Goal: Information Seeking & Learning: Learn about a topic

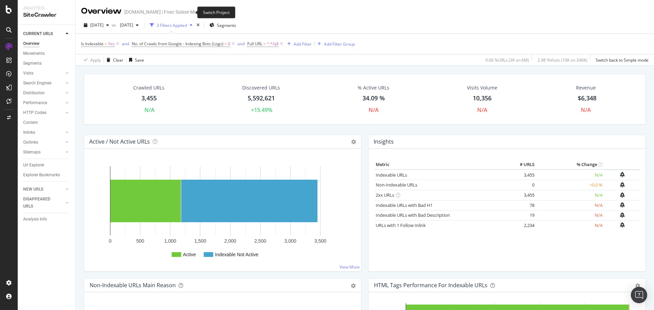
click at [207, 12] on icon "arrow-right-arrow-left" at bounding box center [209, 12] width 4 height 5
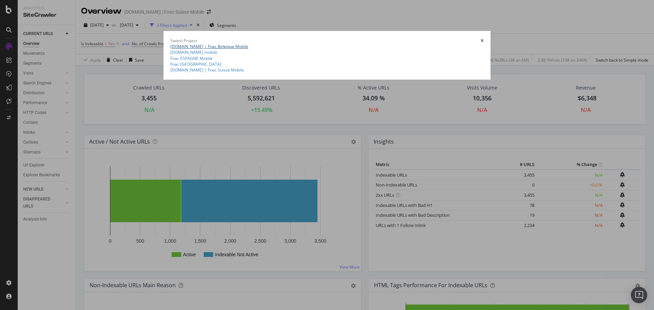
click at [170, 44] on link "[DOMAIN_NAME] | Fnac Belgique Mobile" at bounding box center [209, 47] width 78 height 6
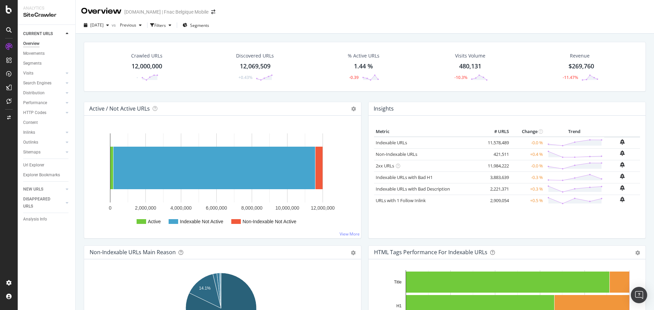
click at [170, 44] on div "Crawled URLs 12,000,000 - Discovered URLs 12,069,509 +0.43% % Active URLs 1.44 …" at bounding box center [365, 67] width 562 height 50
click at [154, 27] on icon "button" at bounding box center [152, 25] width 4 height 4
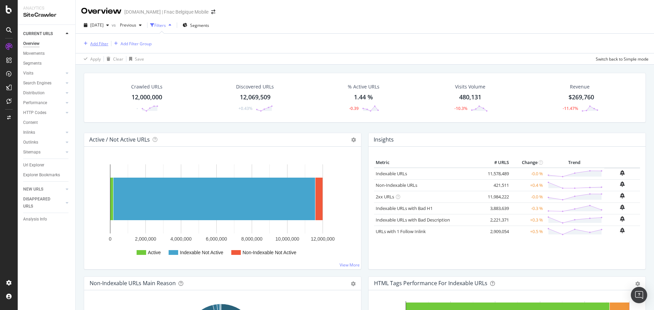
click at [97, 40] on button "Add Filter" at bounding box center [94, 44] width 27 height 8
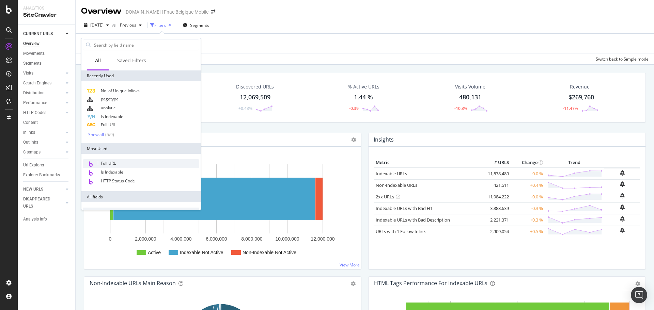
click at [101, 163] on span "Full URL" at bounding box center [108, 163] width 15 height 6
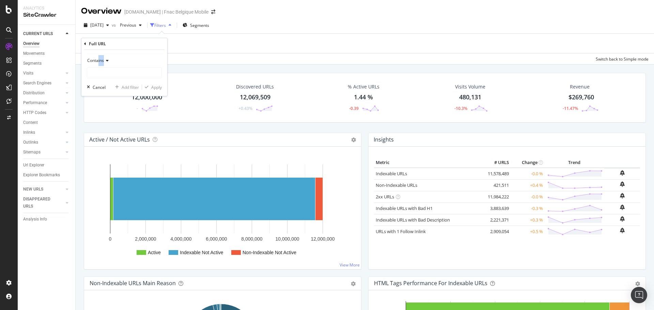
drag, startPoint x: 110, startPoint y: 67, endPoint x: 98, endPoint y: 57, distance: 15.4
click at [98, 57] on div "Contains" at bounding box center [124, 66] width 75 height 23
click at [98, 57] on div "Contains" at bounding box center [124, 60] width 75 height 11
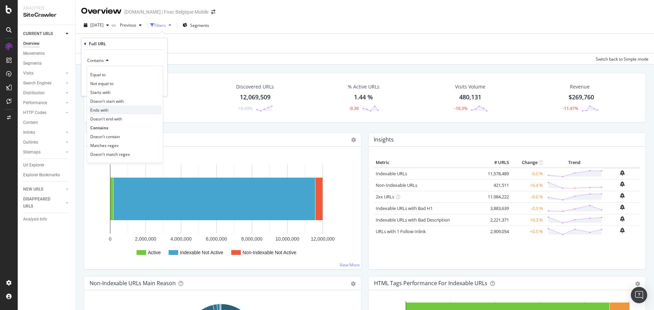
click at [99, 109] on span "Ends with" at bounding box center [99, 110] width 18 height 6
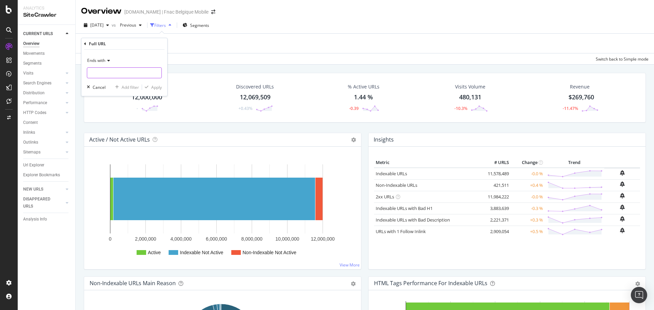
click at [118, 77] on input "text" at bounding box center [124, 72] width 74 height 11
type input "/q"
click at [147, 84] on div "Apply" at bounding box center [152, 87] width 20 height 6
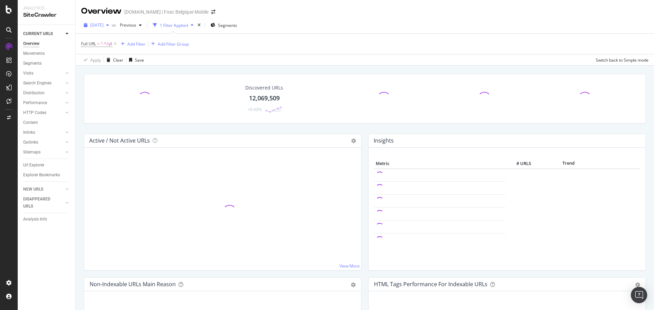
click at [104, 27] on span "[DATE]" at bounding box center [96, 25] width 13 height 6
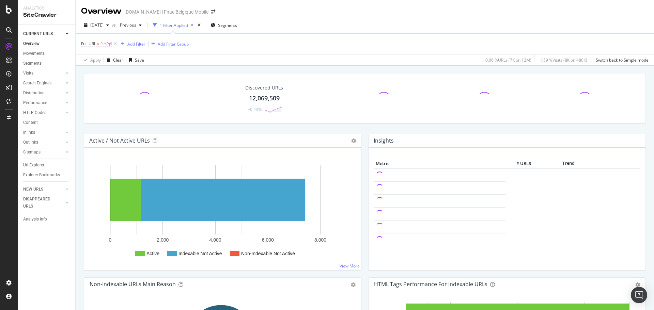
click at [222, 42] on div "Full URL = ^.*/q$ Add Filter Add Filter Group" at bounding box center [365, 44] width 568 height 20
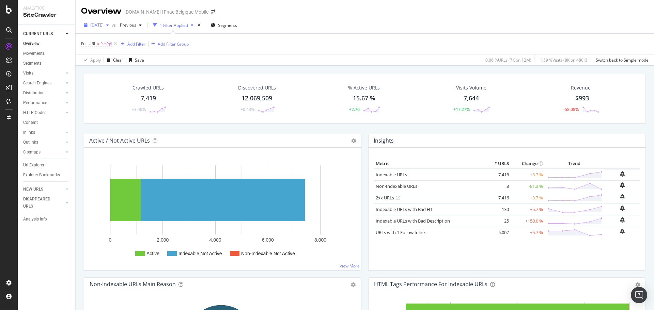
click at [112, 21] on div "[DATE]" at bounding box center [96, 25] width 31 height 10
click at [112, 61] on div "[DATE]" at bounding box center [108, 60] width 34 height 6
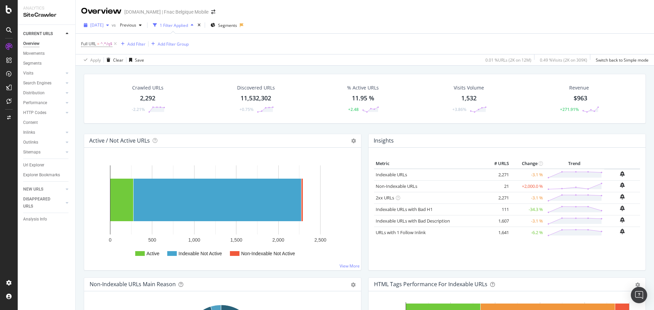
click at [104, 25] on span "[DATE]" at bounding box center [96, 25] width 13 height 6
click at [124, 59] on div "2025 Jul. 5th 12.0M URLs" at bounding box center [121, 62] width 61 height 6
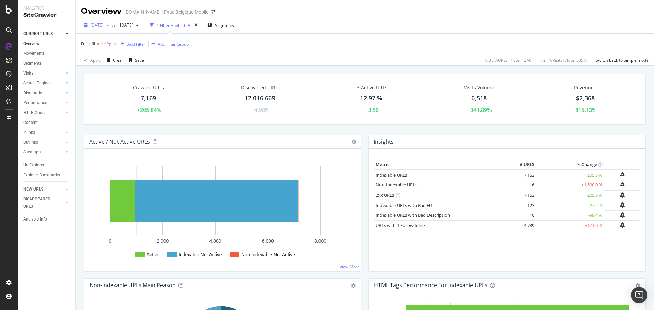
click at [112, 26] on div "button" at bounding box center [108, 25] width 8 height 4
click at [116, 59] on div "[DATE]" at bounding box center [108, 60] width 34 height 6
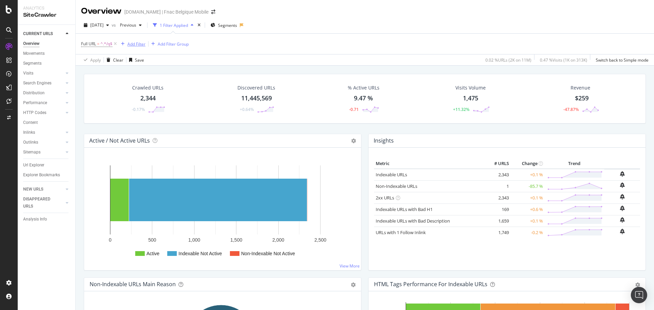
click at [137, 43] on div "Add Filter" at bounding box center [136, 44] width 18 height 6
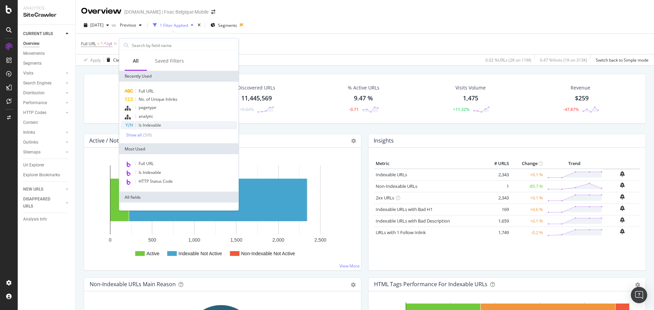
click at [145, 123] on span "Is Indexable" at bounding box center [150, 125] width 22 height 6
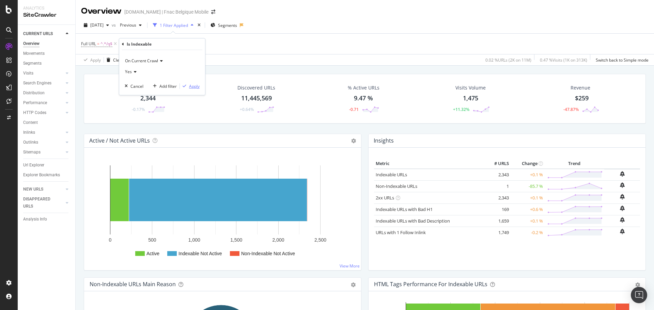
click at [188, 86] on div "button" at bounding box center [184, 86] width 9 height 4
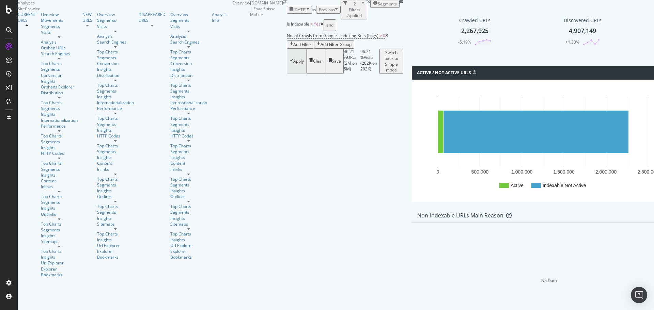
click at [293, 46] on div "Add Filter" at bounding box center [302, 45] width 18 height 6
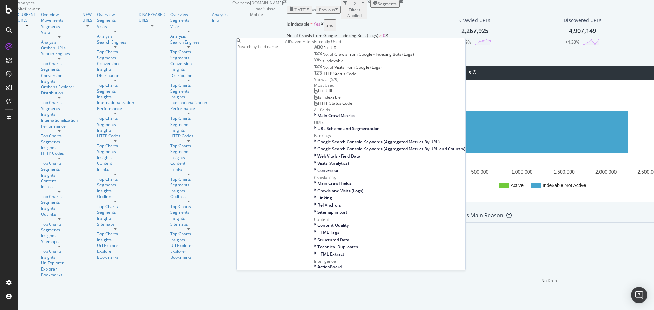
click at [323, 51] on span "Full URL" at bounding box center [330, 48] width 15 height 6
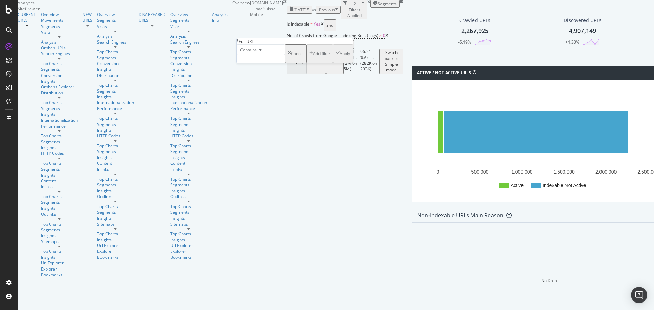
click at [264, 63] on input "text" at bounding box center [261, 59] width 48 height 8
click at [256, 53] on span "Contains" at bounding box center [248, 50] width 17 height 6
drag, startPoint x: 260, startPoint y: 112, endPoint x: 262, endPoint y: 108, distance: 4.6
click at [257, 91] on span "Ends with" at bounding box center [248, 88] width 18 height 6
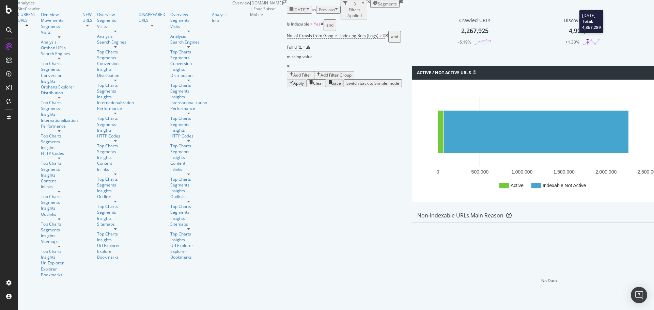
click at [583, 46] on icon at bounding box center [591, 42] width 17 height 7
click at [287, 44] on span "Full URL = missing value" at bounding box center [300, 52] width 26 height 17
click at [266, 54] on div "Contains" at bounding box center [272, 48] width 48 height 11
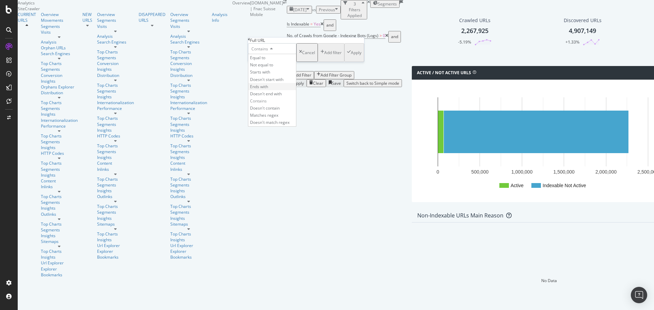
click at [265, 90] on span "Ends with" at bounding box center [259, 87] width 18 height 6
click at [283, 62] on input "text" at bounding box center [272, 58] width 48 height 8
type input "/q"
click at [351, 58] on div "Apply" at bounding box center [356, 55] width 11 height 6
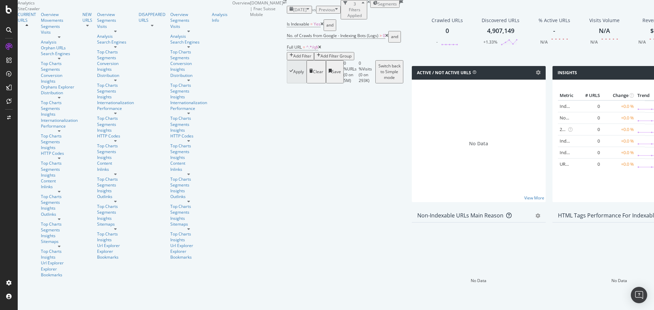
click at [293, 13] on span "[DATE]" at bounding box center [299, 10] width 13 height 6
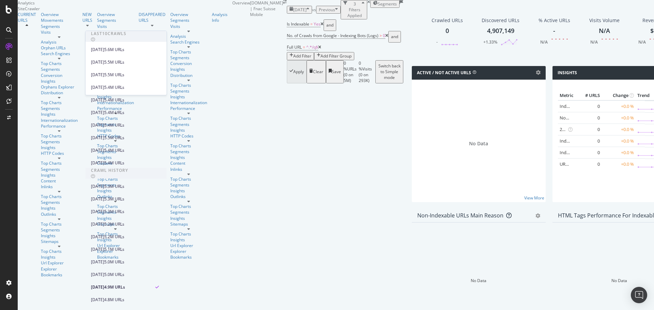
scroll to position [145, 0]
click at [114, 219] on div "2024 Jul. 1st 5.2M URLs" at bounding box center [126, 224] width 81 height 10
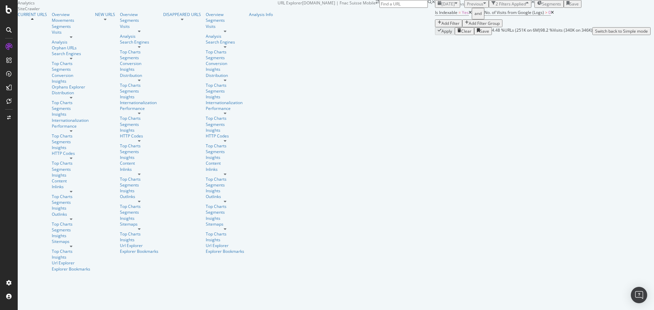
click at [442, 26] on div "Add Filter" at bounding box center [451, 23] width 18 height 6
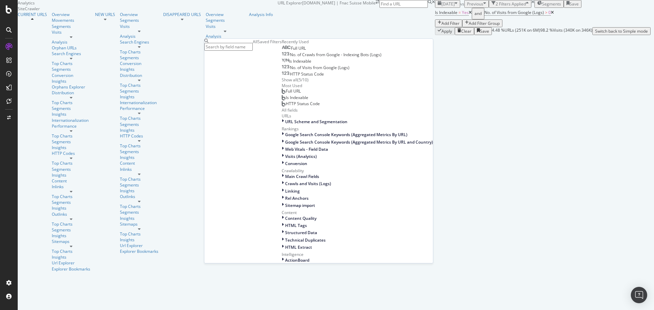
click at [282, 51] on div "Full URL" at bounding box center [294, 48] width 24 height 5
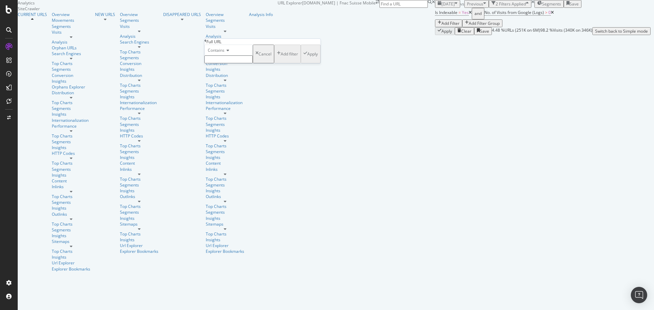
click at [220, 53] on span "Contains" at bounding box center [216, 50] width 17 height 6
click at [225, 91] on span "Ends with" at bounding box center [215, 88] width 18 height 6
click at [243, 63] on input "text" at bounding box center [228, 60] width 48 height 8
type input "/q"
click at [307, 59] on div "Apply" at bounding box center [312, 56] width 11 height 6
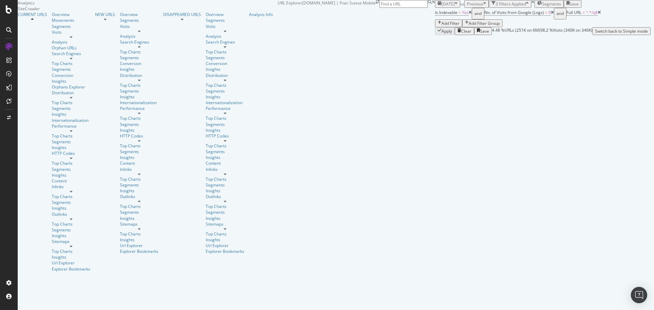
click at [442, 7] on span "2025 Jul. 31st" at bounding box center [448, 4] width 13 height 6
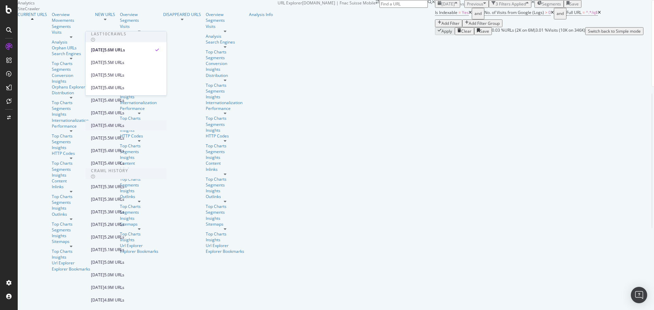
scroll to position [137, 0]
click at [104, 222] on div "[DATE]" at bounding box center [97, 225] width 13 height 6
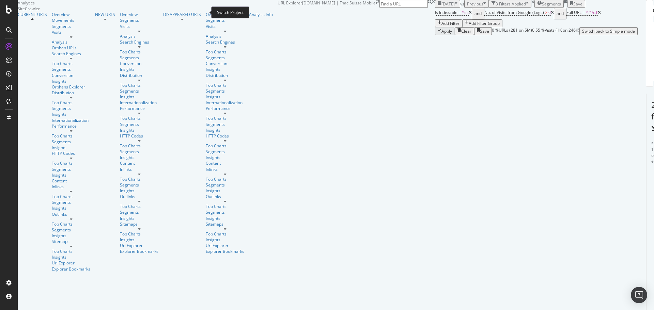
click at [376, 4] on icon "arrow-right-arrow-left" at bounding box center [378, 2] width 4 height 4
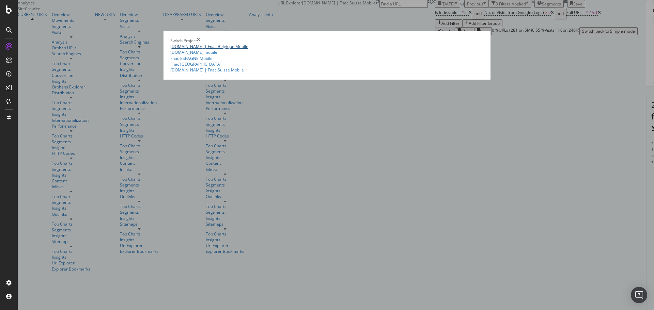
click at [176, 48] on link "[DOMAIN_NAME] | Fnac Belgique Mobile" at bounding box center [209, 47] width 78 height 6
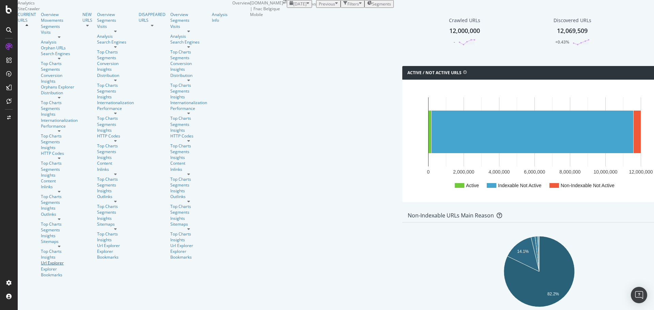
click at [41, 260] on div "Url Explorer" at bounding box center [59, 263] width 37 height 6
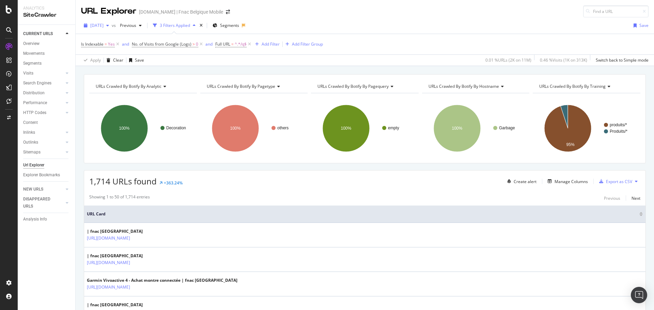
click at [112, 26] on div "button" at bounding box center [108, 26] width 8 height 4
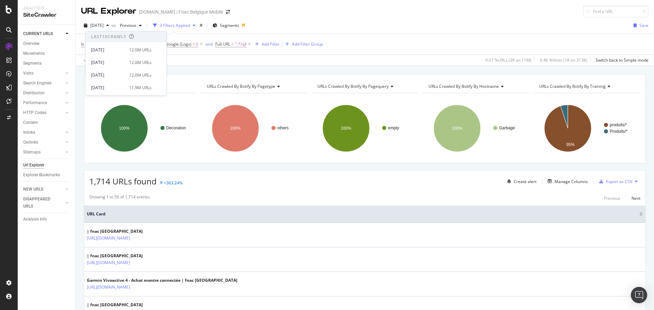
click at [413, 44] on div "Is Indexable = Yes and No. of Visits from Google (Logs) > 0 and Full URL = ^.*/…" at bounding box center [365, 44] width 568 height 20
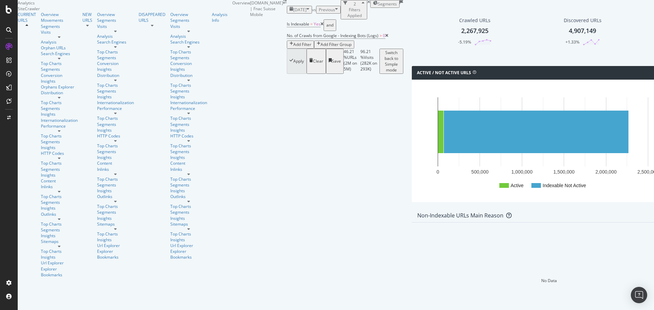
click at [283, 4] on icon "arrow-right-arrow-left" at bounding box center [285, 2] width 4 height 4
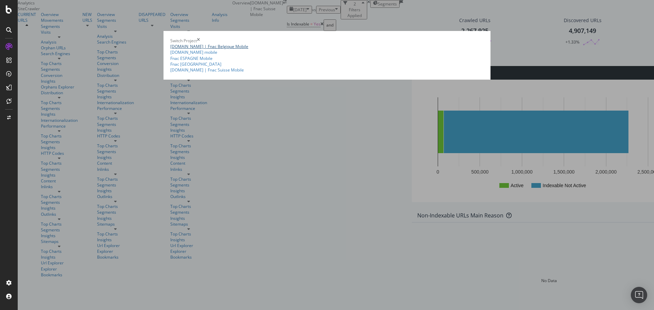
click at [170, 49] on link "[DOMAIN_NAME] | Fnac Belgique Mobile" at bounding box center [209, 47] width 78 height 6
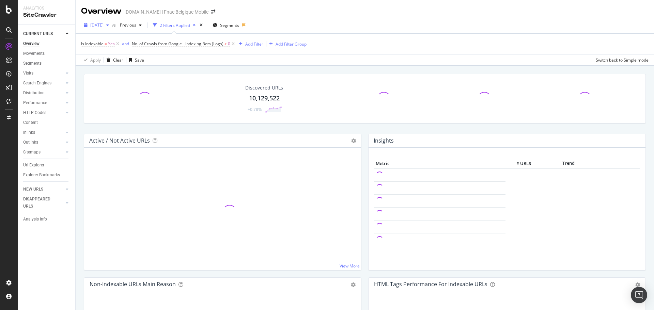
click at [108, 31] on button "[DATE]" at bounding box center [96, 25] width 31 height 11
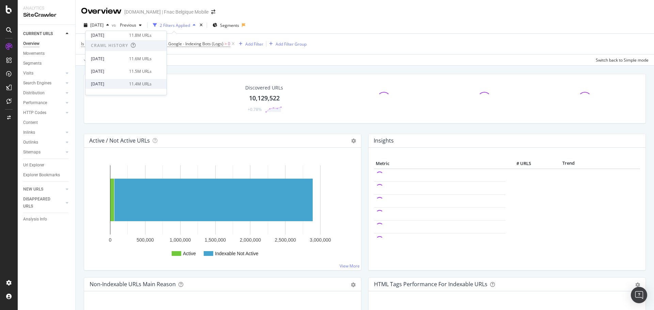
click at [110, 83] on div "[DATE]" at bounding box center [108, 84] width 34 height 6
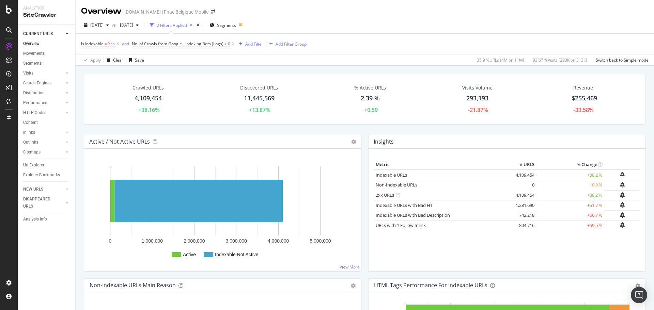
click at [248, 45] on div "Add Filter" at bounding box center [254, 44] width 18 height 6
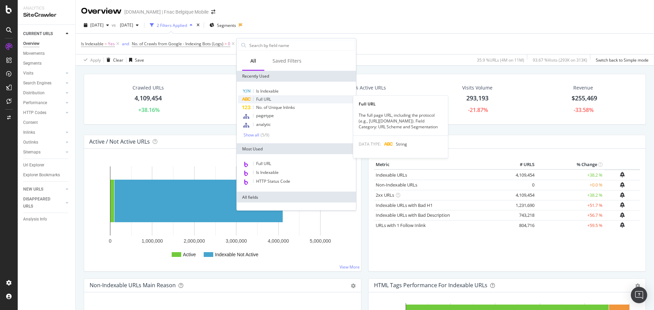
click at [257, 96] on span "Full URL" at bounding box center [263, 99] width 15 height 6
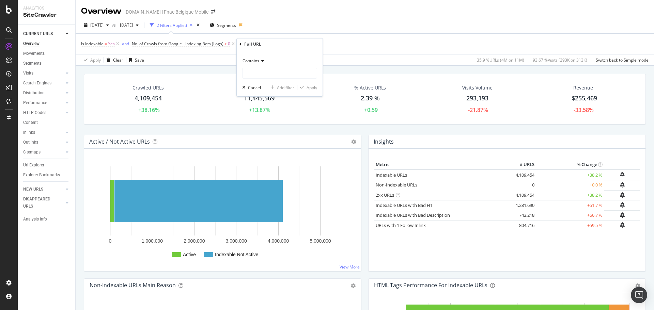
click at [253, 63] on span "Contains" at bounding box center [251, 61] width 17 height 6
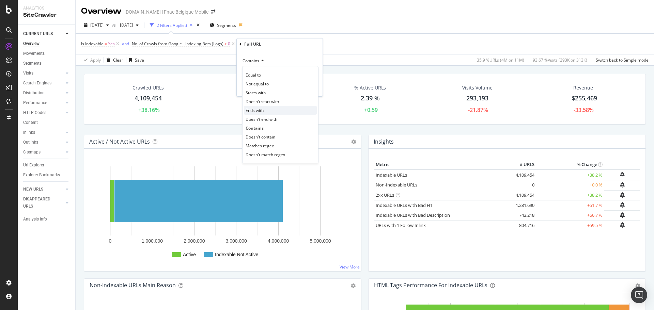
click at [256, 108] on span "Ends with" at bounding box center [255, 111] width 18 height 6
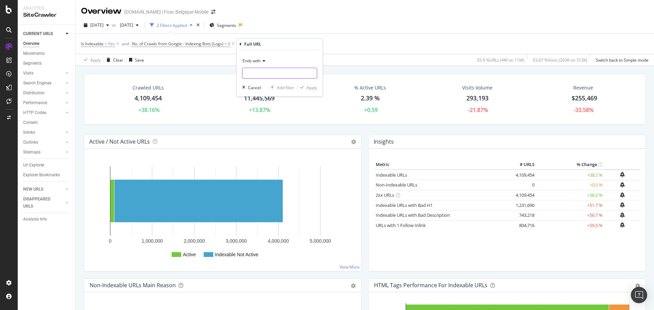
click at [263, 75] on input "text" at bounding box center [280, 73] width 74 height 11
type input "/q"
click at [313, 89] on div "Apply" at bounding box center [312, 88] width 11 height 6
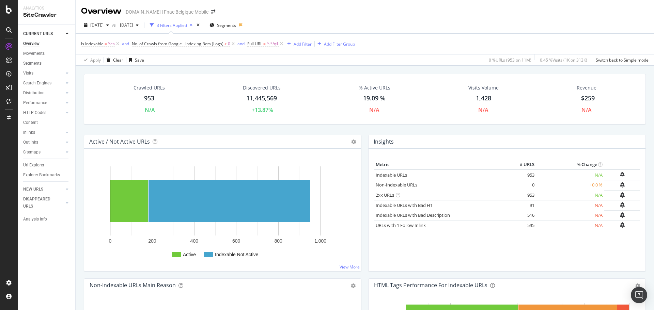
click at [307, 45] on div "Add Filter" at bounding box center [303, 44] width 18 height 6
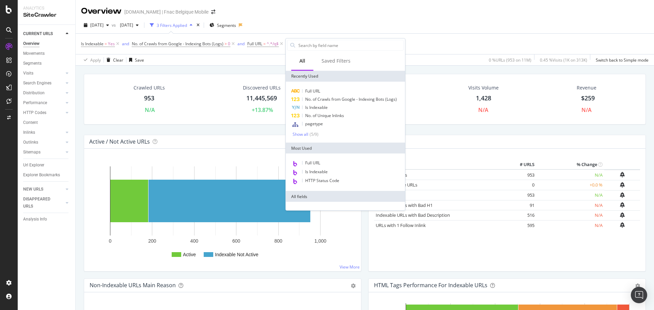
type input "m"
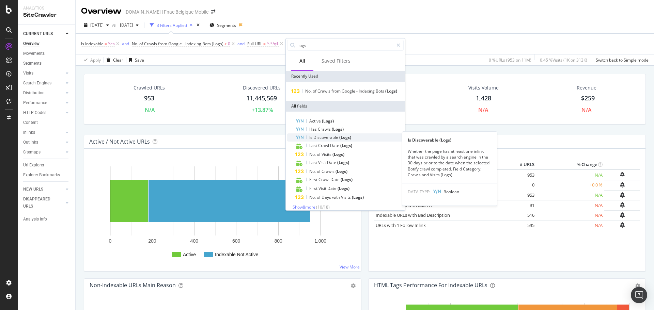
scroll to position [5, 0]
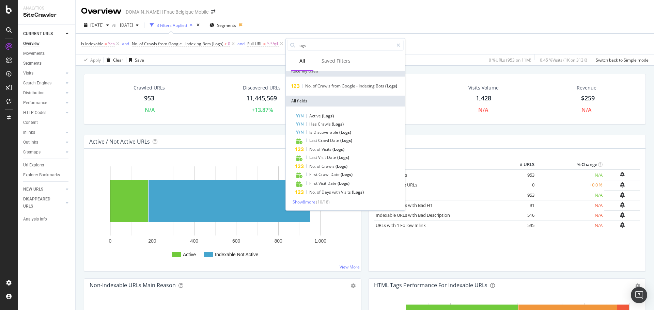
type input "logs"
click at [314, 203] on span "Show 8 more" at bounding box center [304, 202] width 23 height 6
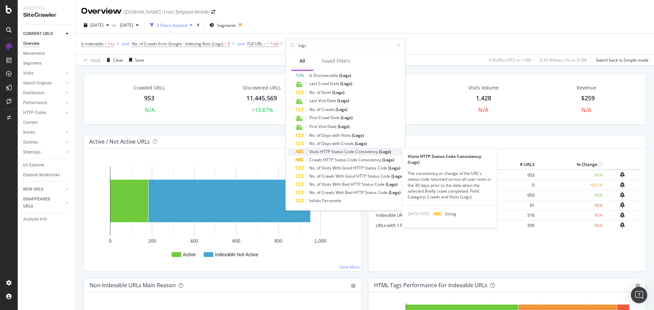
scroll to position [62, 0]
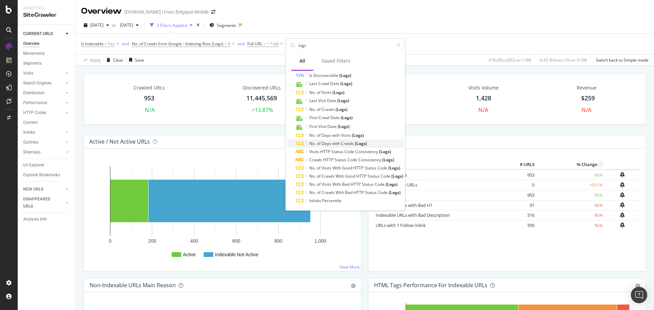
click at [345, 143] on span "Crawls" at bounding box center [348, 144] width 14 height 6
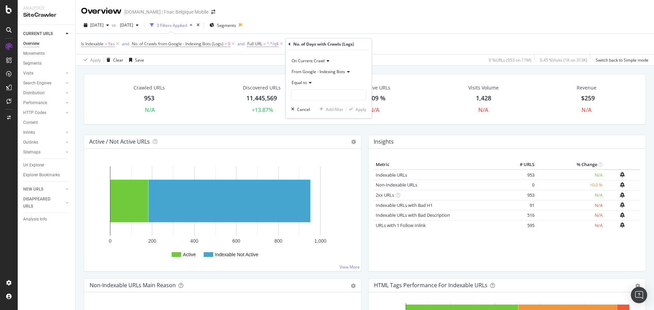
click at [289, 45] on icon at bounding box center [290, 44] width 2 height 4
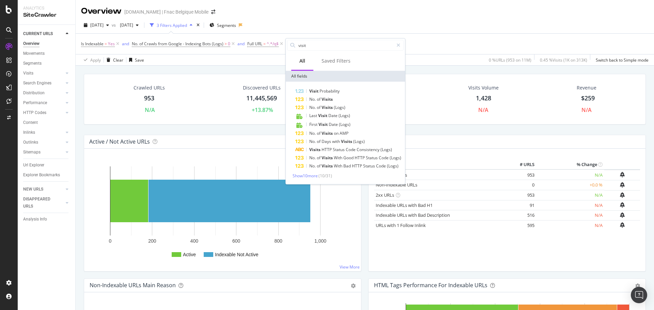
click at [327, 175] on span "( 10 / 31 )" at bounding box center [326, 176] width 14 height 6
click at [314, 177] on span "Show 10 more" at bounding box center [305, 176] width 25 height 6
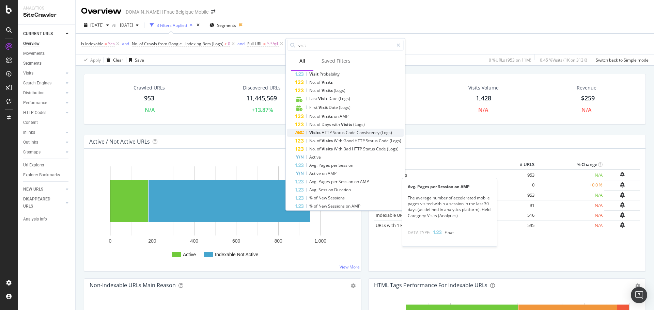
scroll to position [16, 0]
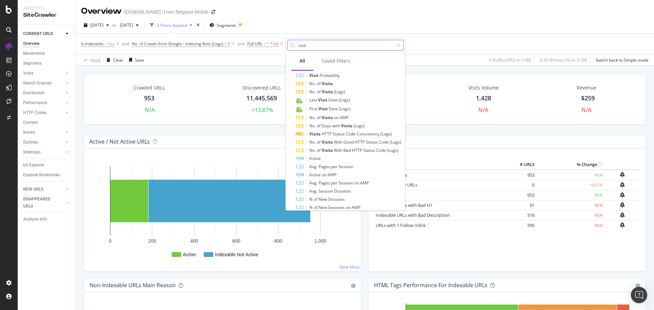
click at [345, 42] on input "visit" at bounding box center [346, 45] width 96 height 10
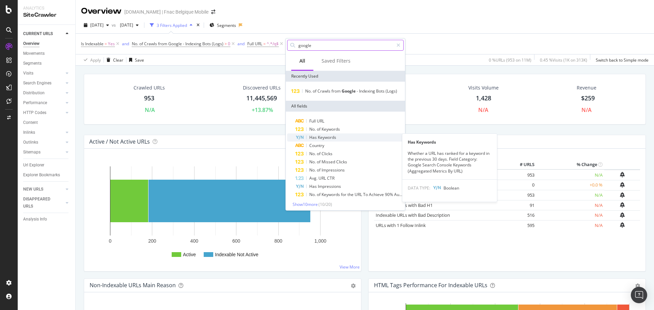
scroll to position [2, 0]
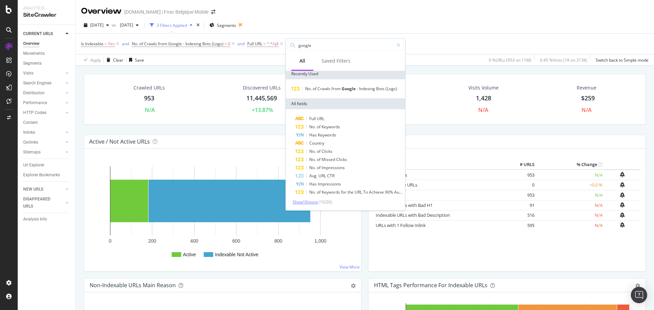
click at [305, 201] on span "Show 10 more" at bounding box center [305, 202] width 25 height 6
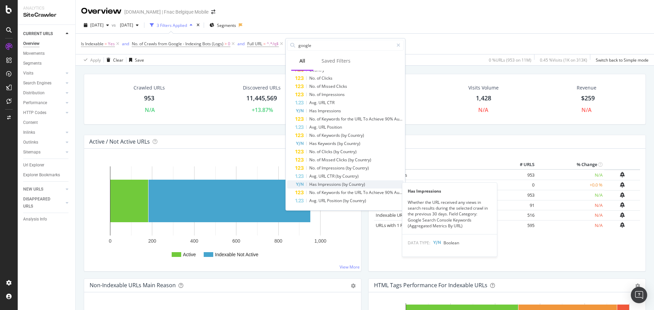
scroll to position [0, 0]
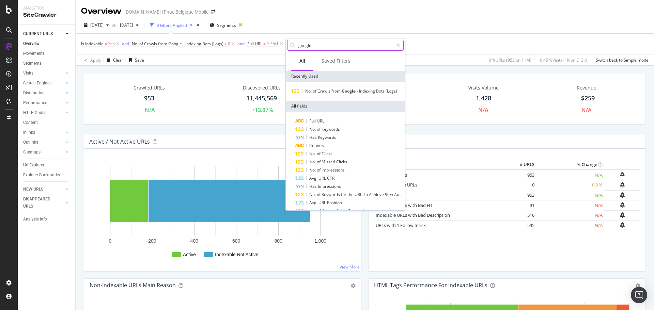
click at [319, 50] on input "google" at bounding box center [346, 45] width 96 height 10
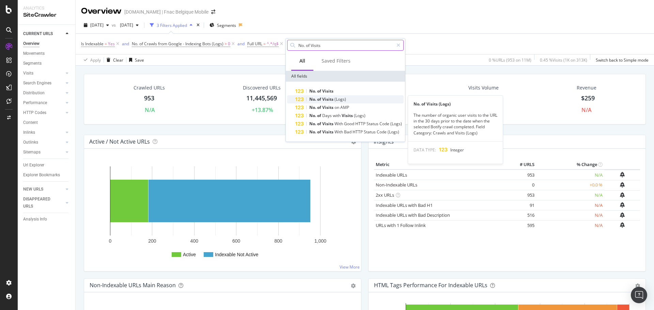
type input "No. of Visits"
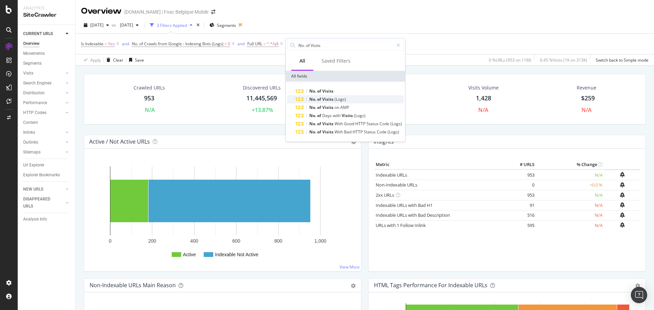
click at [350, 97] on div "No. of Visits (Logs)" at bounding box center [349, 99] width 108 height 8
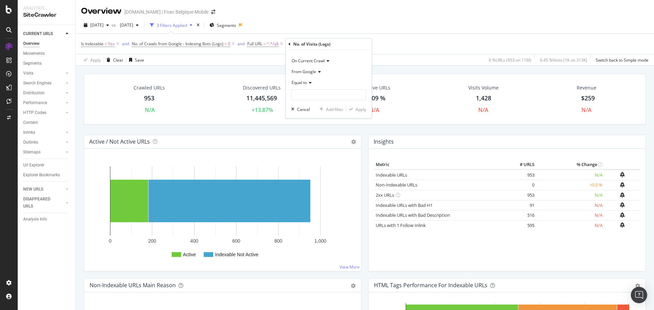
click at [311, 83] on icon at bounding box center [309, 83] width 5 height 4
click at [308, 131] on span "Greater than" at bounding box center [307, 132] width 25 height 6
click at [329, 92] on input "number" at bounding box center [328, 95] width 75 height 11
type input "0"
click at [354, 109] on div "button" at bounding box center [351, 109] width 9 height 4
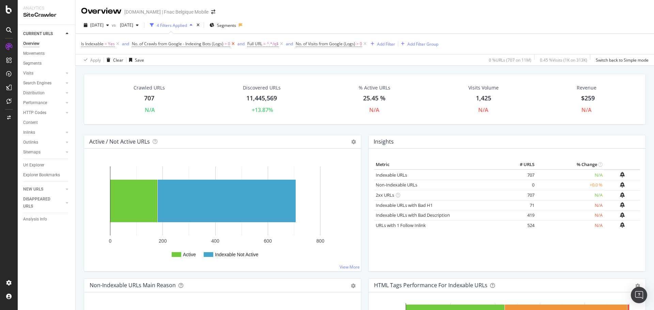
click at [232, 45] on icon at bounding box center [233, 44] width 6 height 7
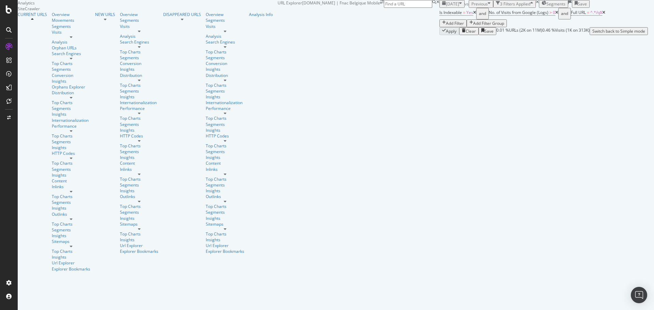
click at [459, 7] on div "button" at bounding box center [460, 4] width 3 height 6
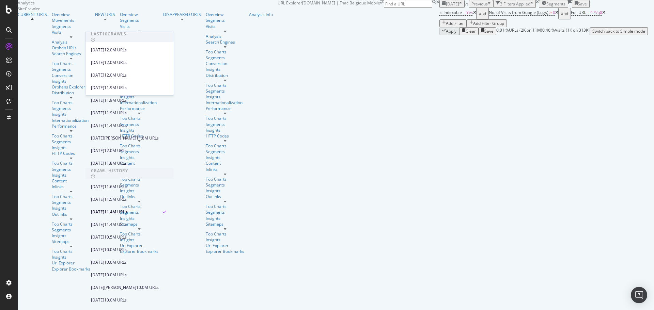
click at [440, 17] on div "2024 Jul. 1st vs Previous 3 Filters Applied Segments Save Is Indexable = Yes an…" at bounding box center [544, 17] width 209 height 35
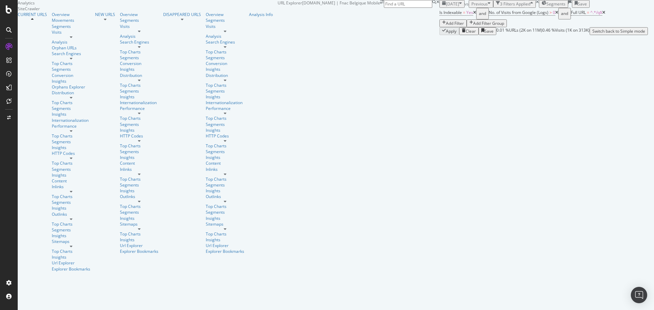
click at [442, 7] on div "[DATE]" at bounding box center [452, 4] width 20 height 6
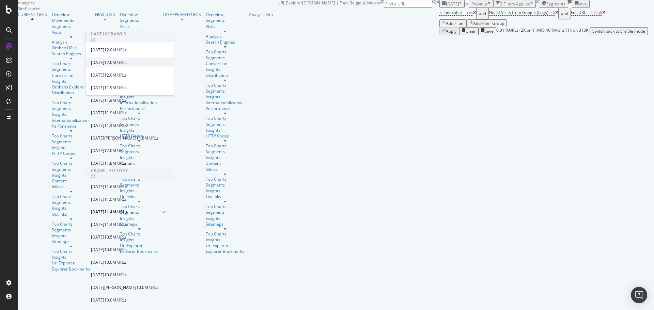
click at [118, 59] on div "[DATE] 12.0M URLs" at bounding box center [130, 63] width 88 height 10
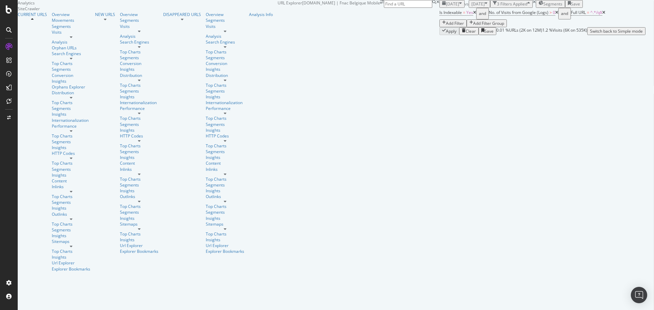
click at [555, 15] on icon at bounding box center [556, 13] width 3 height 4
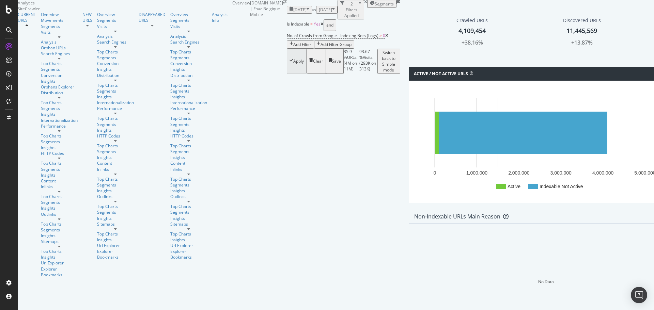
click at [293, 43] on div "Add Filter" at bounding box center [302, 45] width 18 height 6
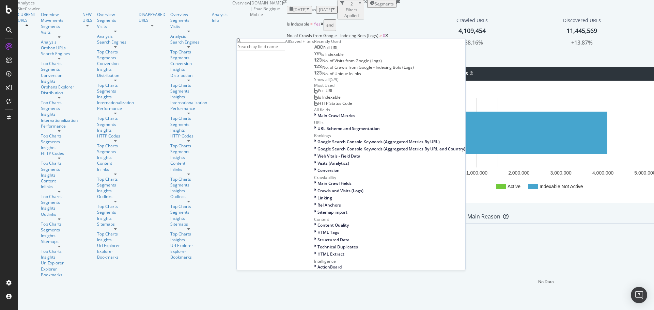
click at [323, 51] on span "Full URL" at bounding box center [330, 48] width 15 height 6
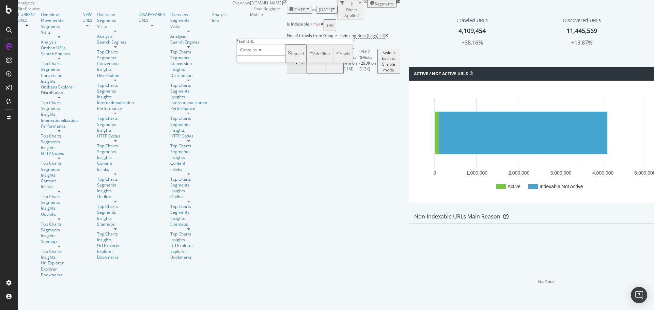
click at [256, 55] on div "Contains" at bounding box center [261, 49] width 48 height 11
click at [253, 91] on span "Ends with" at bounding box center [248, 88] width 18 height 6
click at [263, 63] on input "text" at bounding box center [261, 59] width 48 height 8
type input "/q"
click at [340, 59] on div "Apply" at bounding box center [345, 56] width 11 height 6
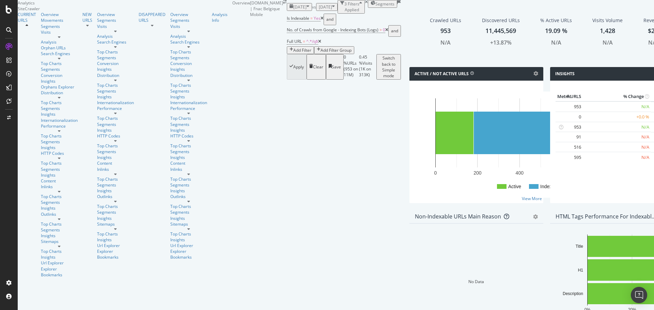
click at [307, 10] on div "button" at bounding box center [308, 7] width 3 height 6
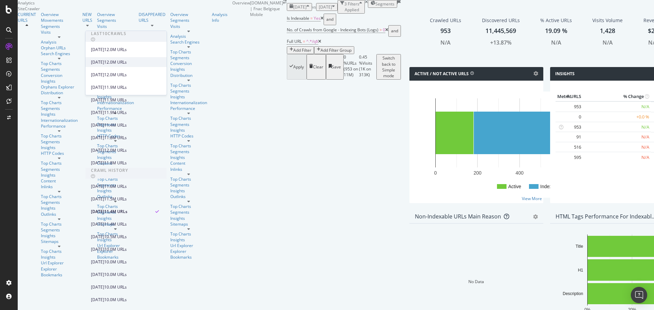
scroll to position [126, 0]
click at [120, 194] on div "2024 Aug. 1st 11.5M URLs" at bounding box center [126, 199] width 81 height 10
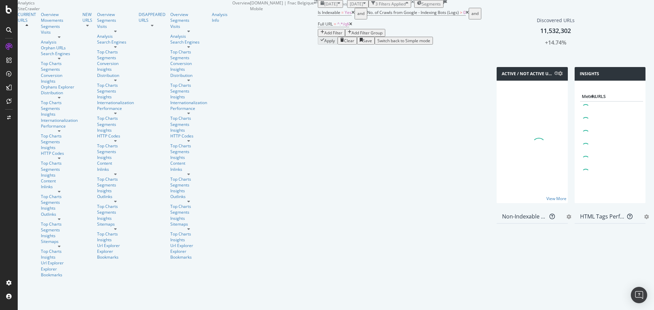
click at [338, 7] on div "button" at bounding box center [339, 4] width 3 height 6
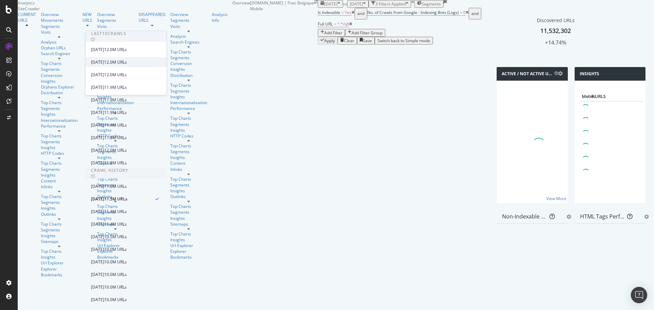
click at [121, 58] on div "2025 Jul. 5th 12.0M URLs" at bounding box center [126, 62] width 81 height 10
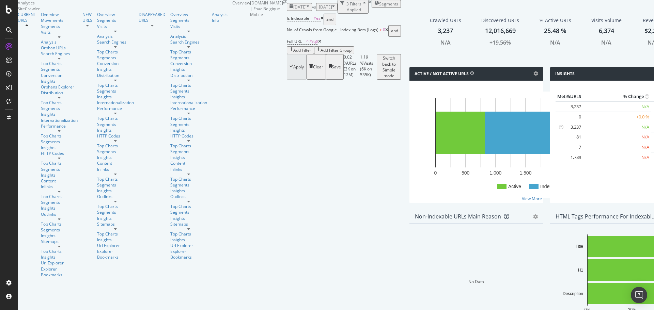
click at [287, 14] on div "2025 Jul. 5th vs 2024 Jan. 1st 3 Filters Applied Segments" at bounding box center [344, 7] width 114 height 14
click at [290, 10] on div "[DATE]" at bounding box center [300, 7] width 20 height 6
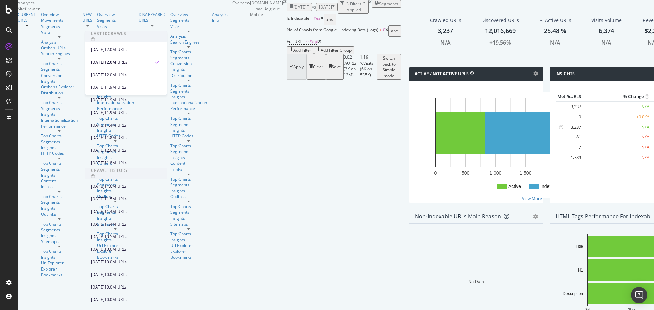
scroll to position [129, 0]
click at [125, 194] on div "2024 Aug. 1st 11.5M URLs" at bounding box center [126, 199] width 81 height 10
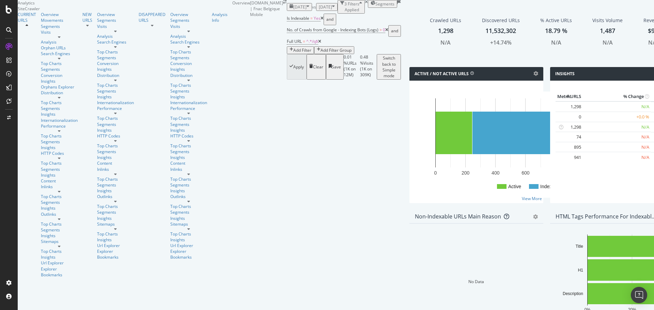
click at [385, 32] on icon at bounding box center [386, 30] width 3 height 4
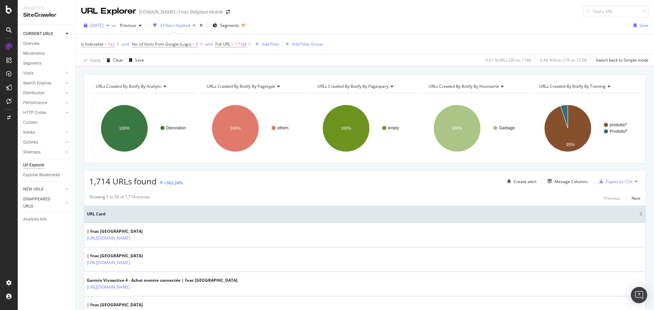
click at [110, 29] on div "[DATE]" at bounding box center [96, 25] width 31 height 10
click at [113, 59] on div "2024 Aug. 1st 11.5M URLs" at bounding box center [132, 54] width 92 height 10
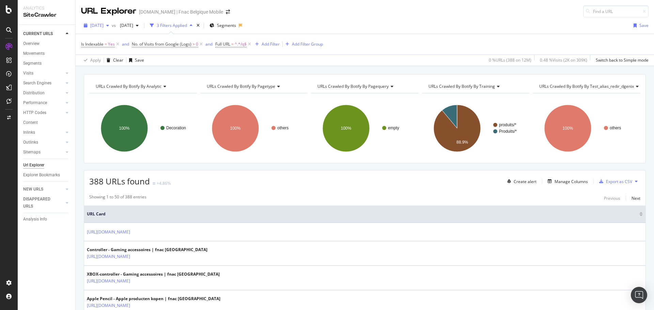
click at [112, 29] on div "[DATE]" at bounding box center [96, 25] width 31 height 10
click at [116, 81] on div "[DATE]" at bounding box center [113, 84] width 45 height 6
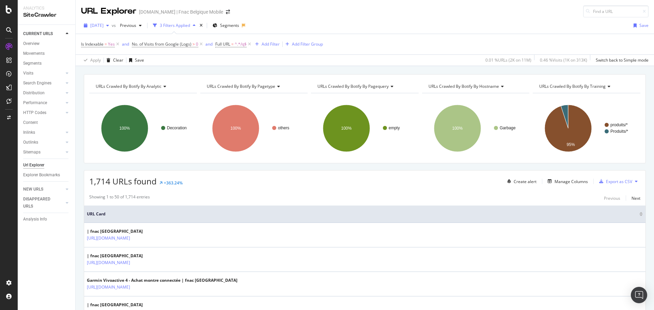
click at [108, 30] on div "[DATE]" at bounding box center [96, 25] width 31 height 10
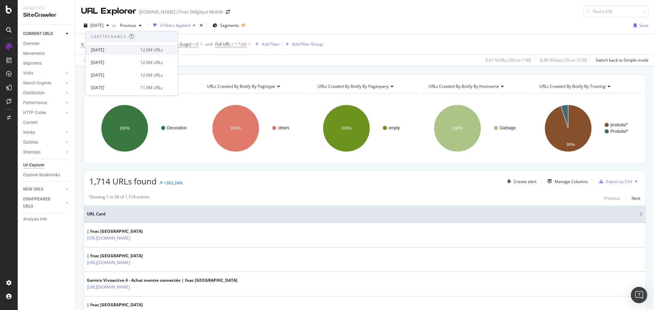
click at [116, 52] on div "[DATE]" at bounding box center [113, 50] width 45 height 6
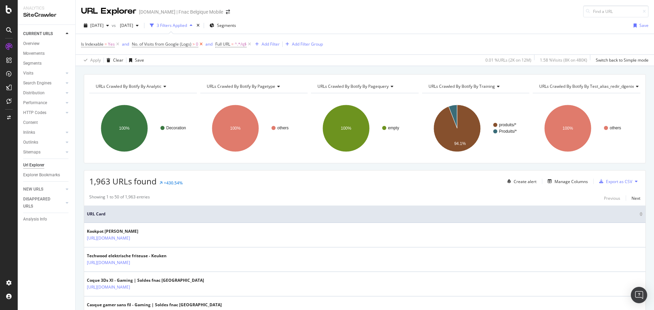
click at [202, 46] on icon at bounding box center [201, 44] width 6 height 7
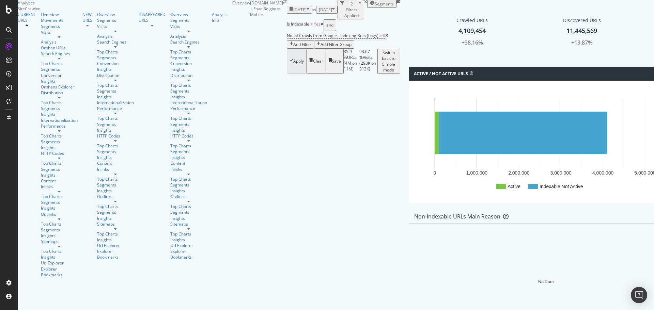
click at [293, 13] on span "[DATE]" at bounding box center [299, 10] width 13 height 6
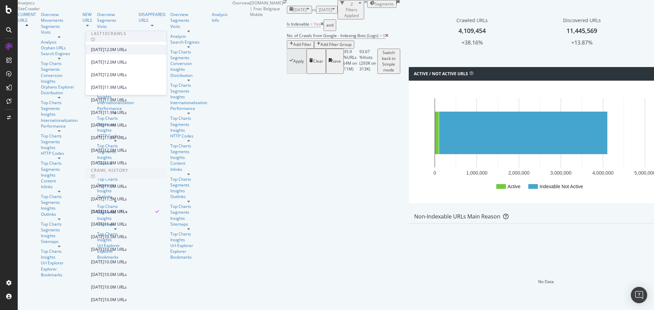
click at [104, 51] on div "[DATE]" at bounding box center [97, 50] width 13 height 6
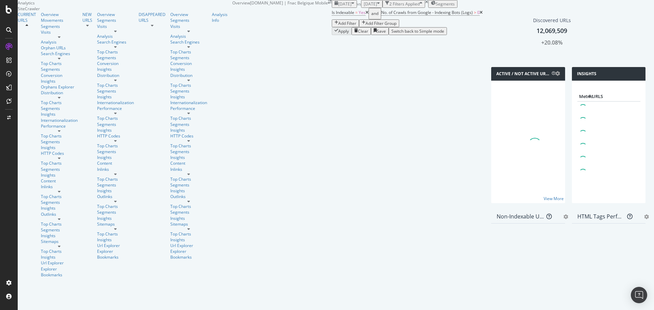
click at [332, 27] on button "Add Filter" at bounding box center [345, 23] width 27 height 8
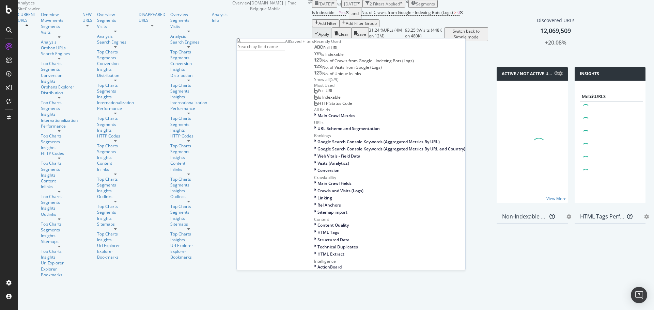
click at [314, 51] on div "Full URL" at bounding box center [326, 47] width 24 height 5
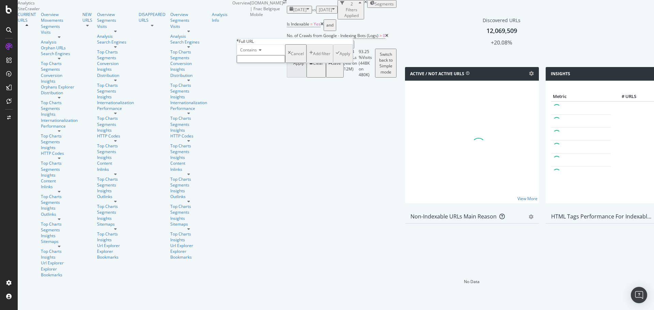
click at [255, 55] on div "Contains" at bounding box center [261, 49] width 48 height 11
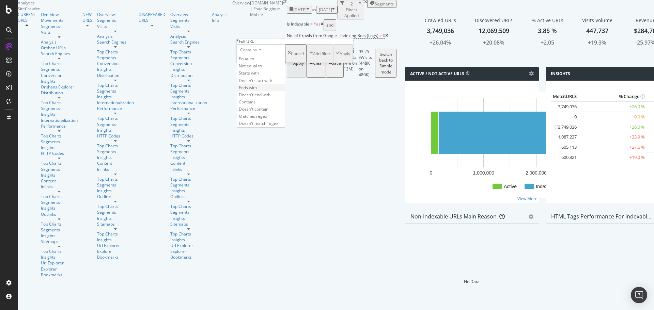
click at [257, 91] on span "Ends with" at bounding box center [248, 88] width 18 height 6
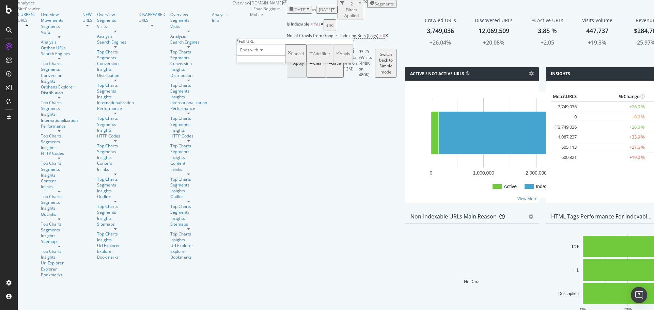
click at [279, 63] on input "text" at bounding box center [261, 59] width 48 height 8
type input "/q"
click at [340, 59] on div "Apply" at bounding box center [345, 56] width 11 height 6
